Goal: Transaction & Acquisition: Purchase product/service

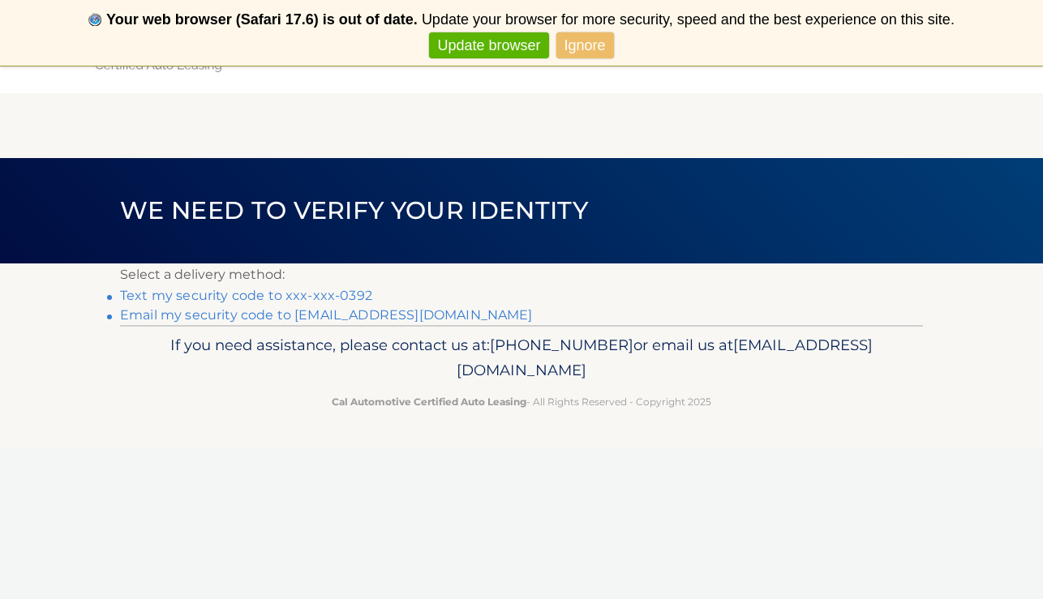
click at [338, 285] on p "Select a delivery method:" at bounding box center [521, 275] width 803 height 23
click at [331, 294] on link "Text my security code to xxx-xxx-0392" at bounding box center [246, 295] width 252 height 15
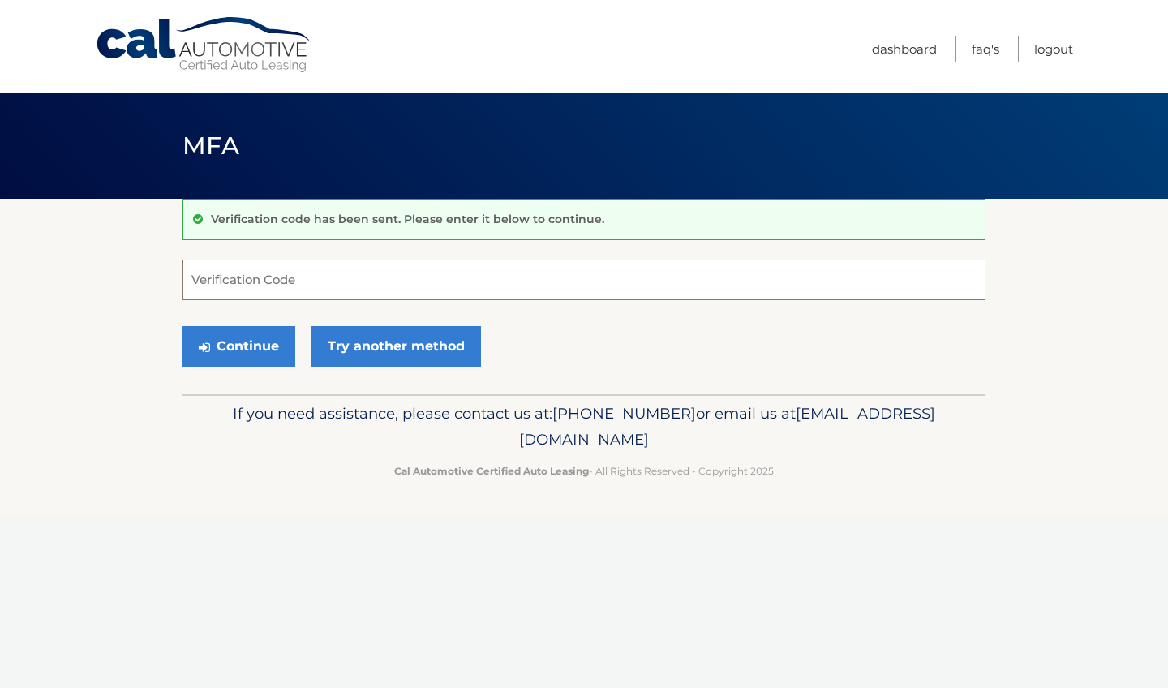
click at [272, 281] on input "Verification Code" at bounding box center [583, 279] width 803 height 41
type input "704865"
click at [234, 350] on button "Continue" at bounding box center [238, 346] width 113 height 41
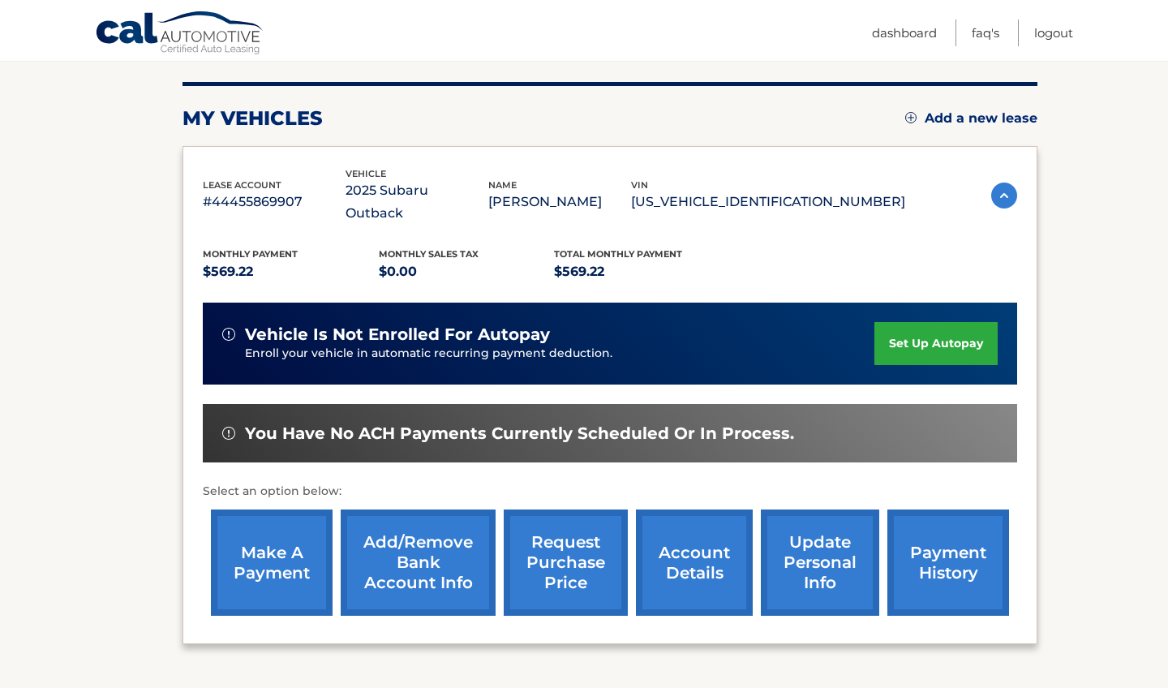
scroll to position [191, 0]
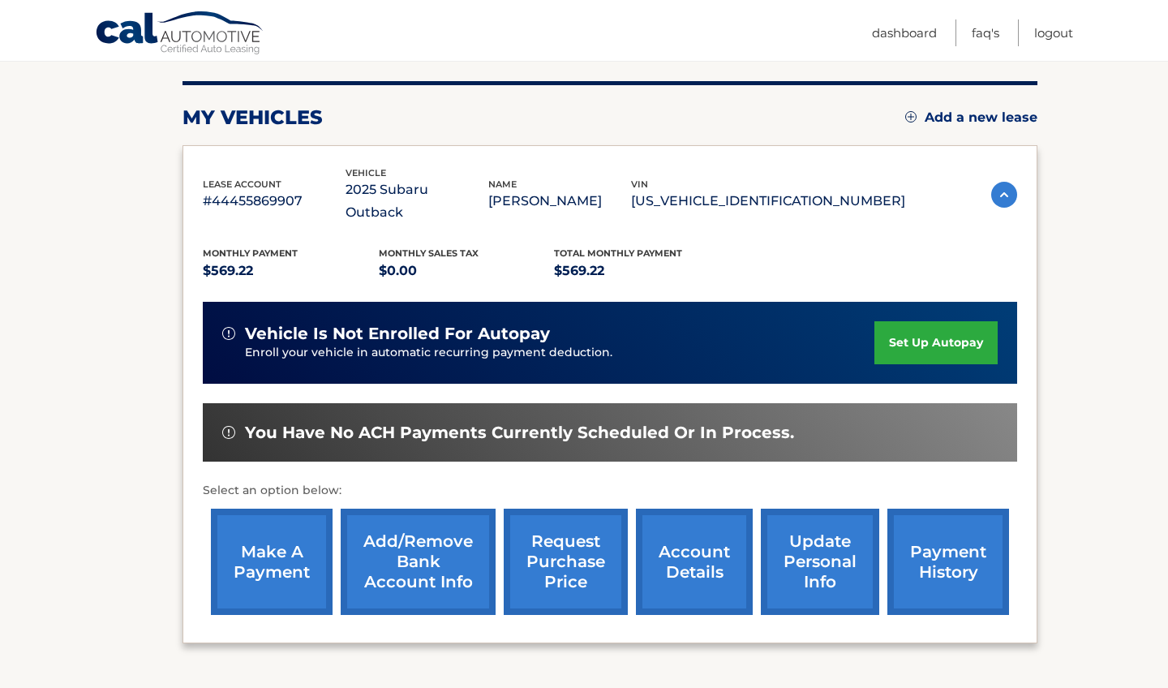
click at [399, 259] on p "$0.00" at bounding box center [467, 270] width 176 height 23
click at [317, 547] on link "make a payment" at bounding box center [272, 561] width 122 height 106
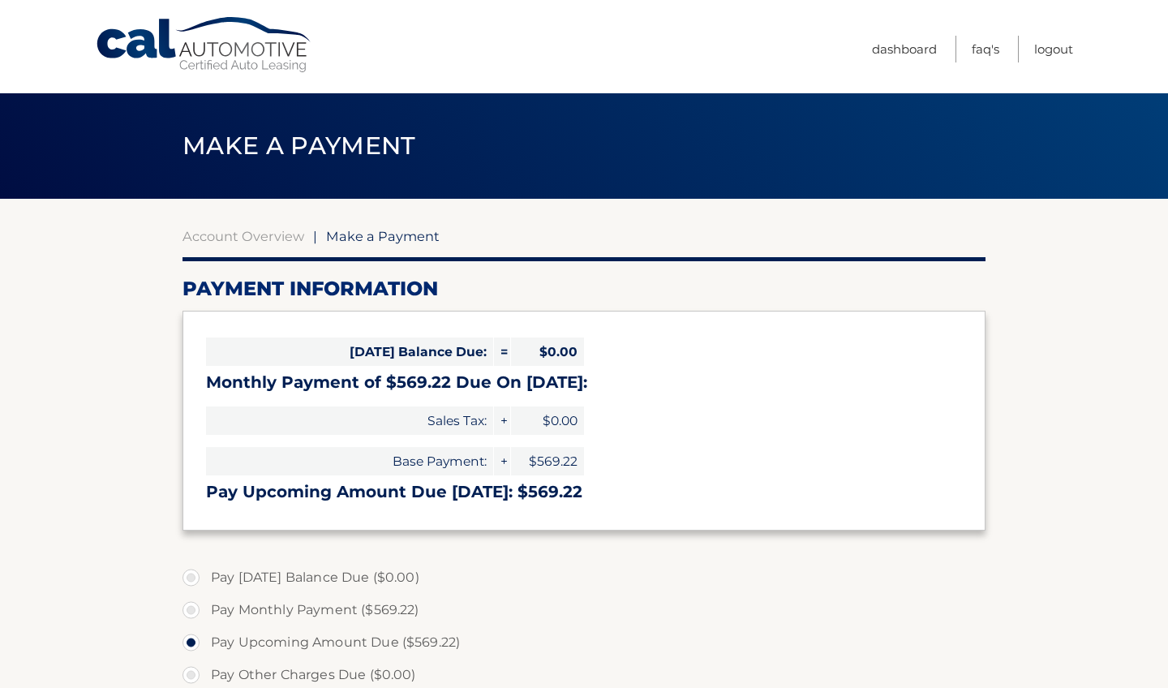
select select "MTA1NmEyYTgtMjU2NS00MzE1LWEyOGQtNzM0MWYwNzYwNGNj"
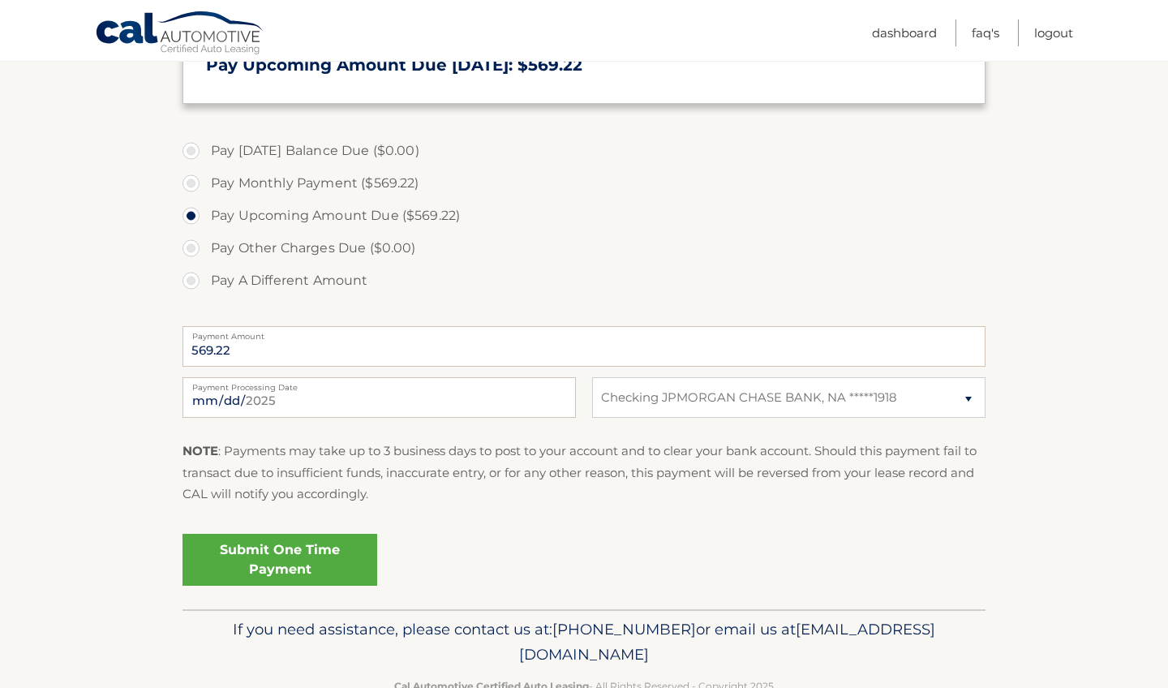
scroll to position [428, 0]
click at [350, 547] on link "Submit One Time Payment" at bounding box center [279, 558] width 195 height 52
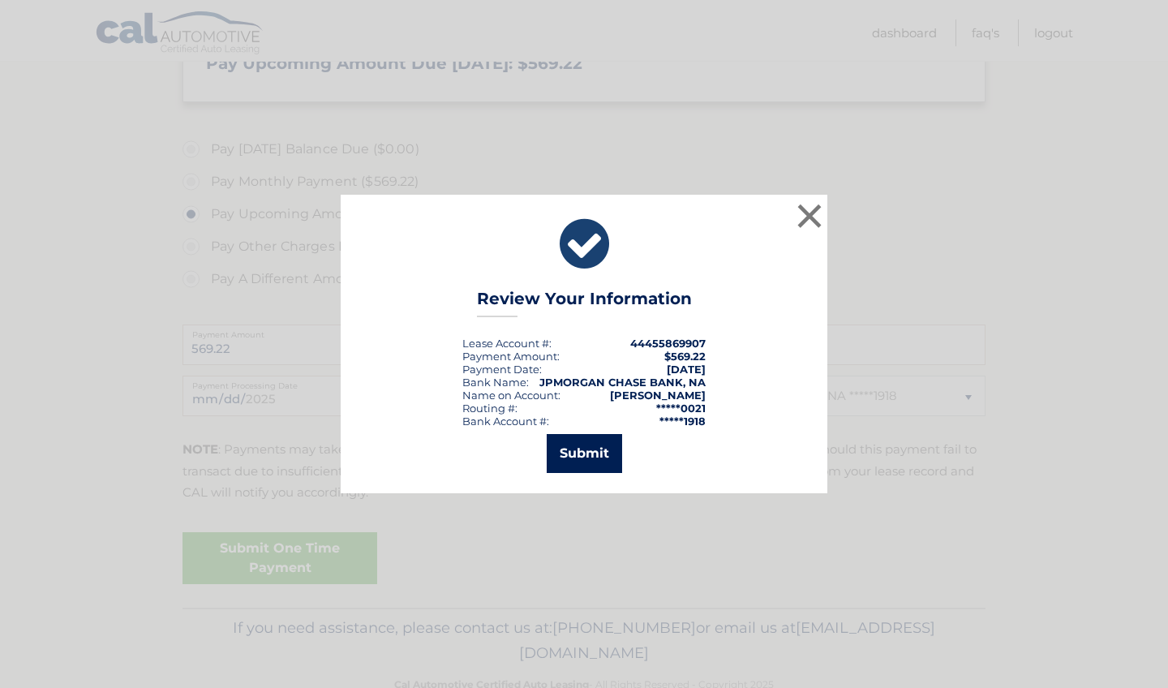
click at [615, 441] on button "Submit" at bounding box center [584, 453] width 75 height 39
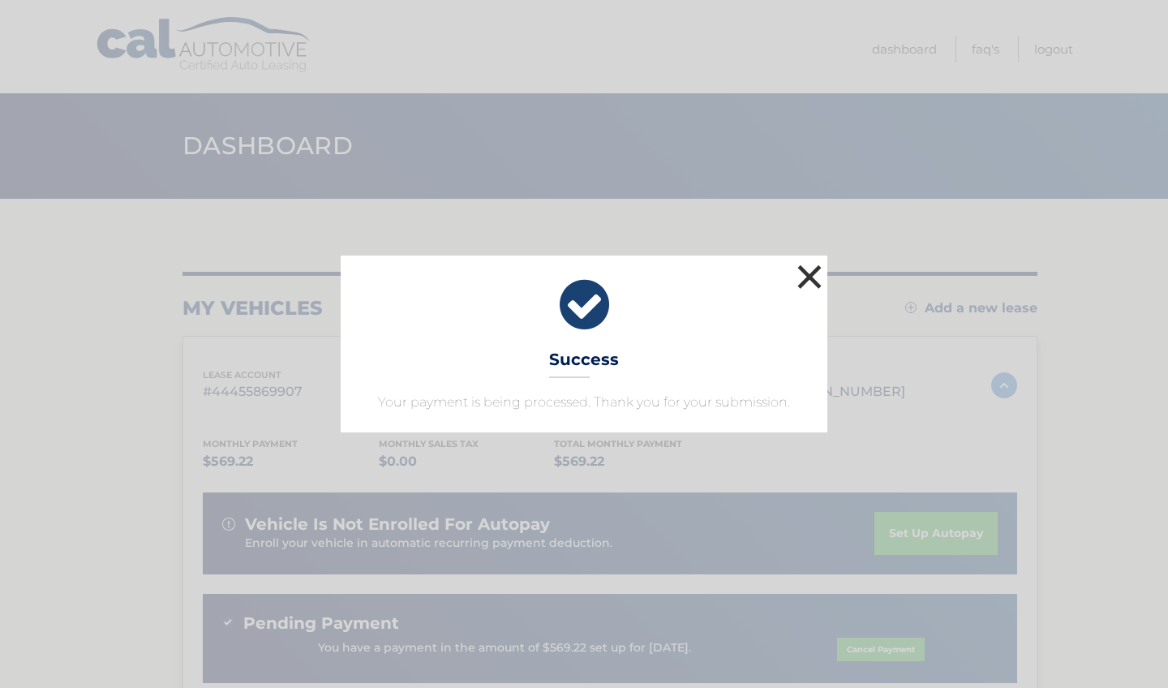
click at [810, 275] on button "×" at bounding box center [809, 276] width 32 height 32
